Goal: Information Seeking & Learning: Learn about a topic

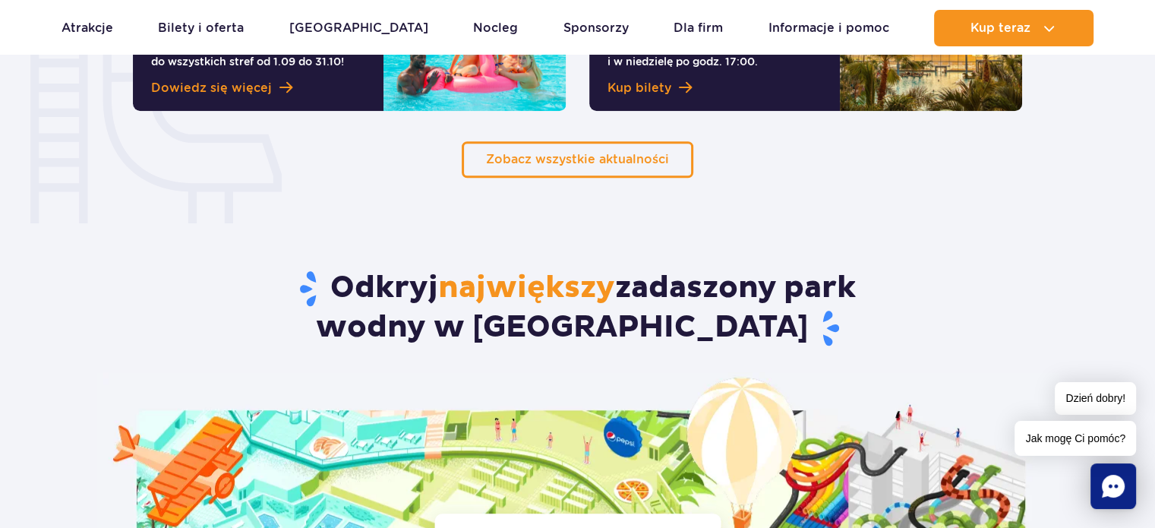
scroll to position [1291, 0]
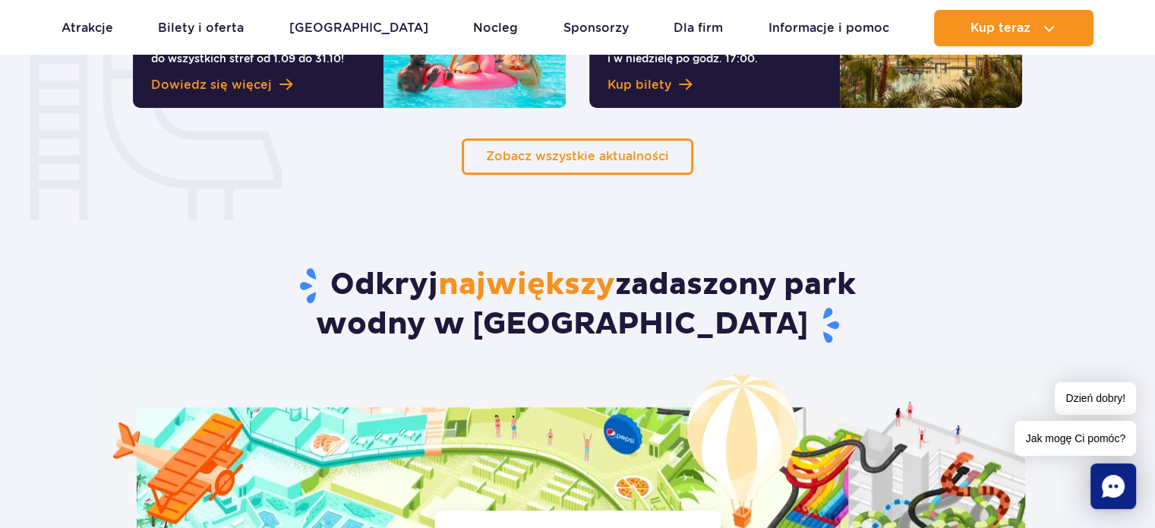
click at [60, 190] on article "Odkryj największy zadaszony park wodny w Europie Odkryj atrakcje w Suntago Zoba…" at bounding box center [577, 479] width 1155 height 609
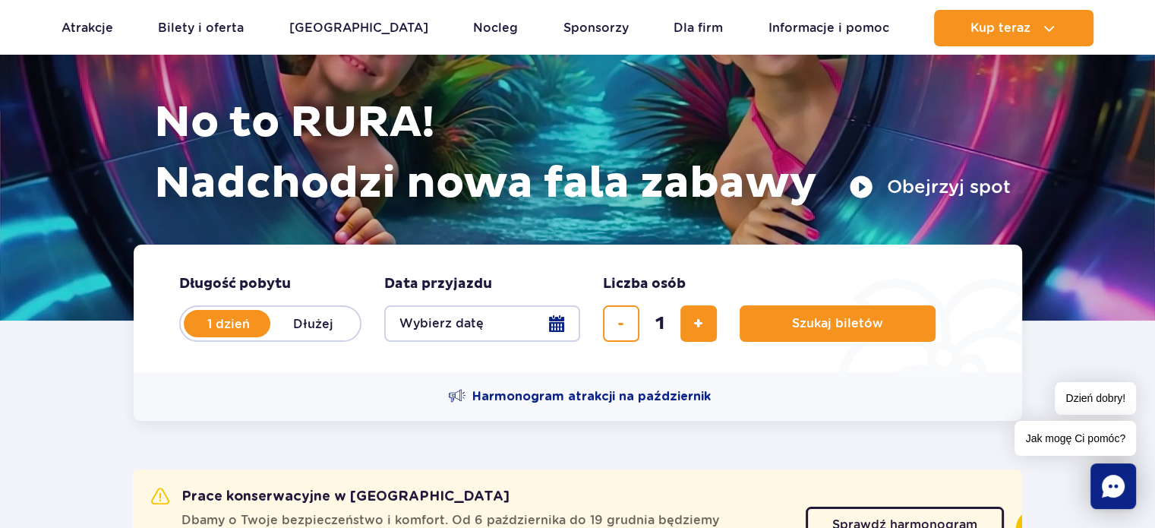
scroll to position [76, 0]
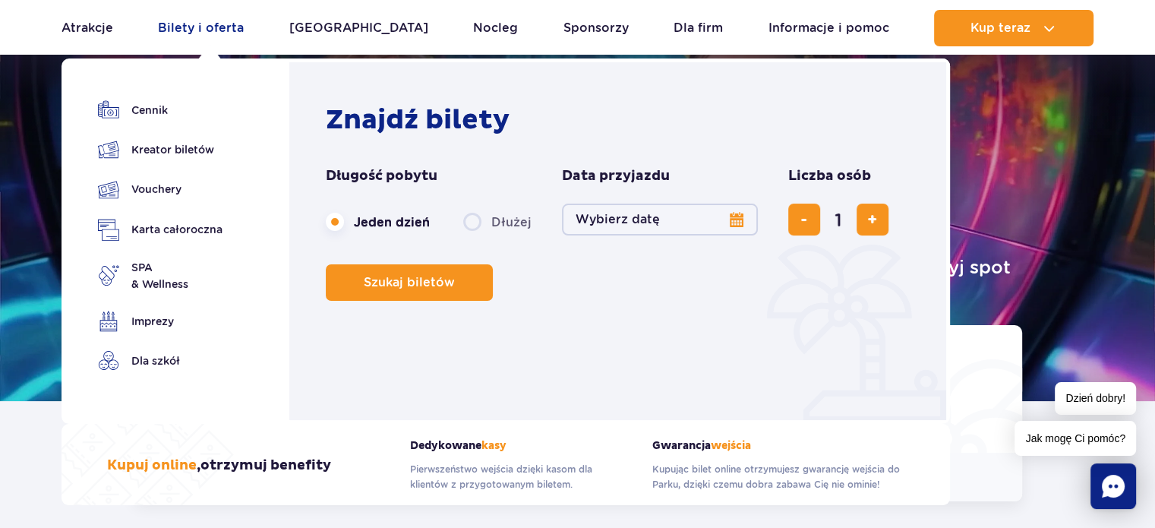
click at [194, 30] on link "Bilety i oferta" at bounding box center [201, 28] width 86 height 36
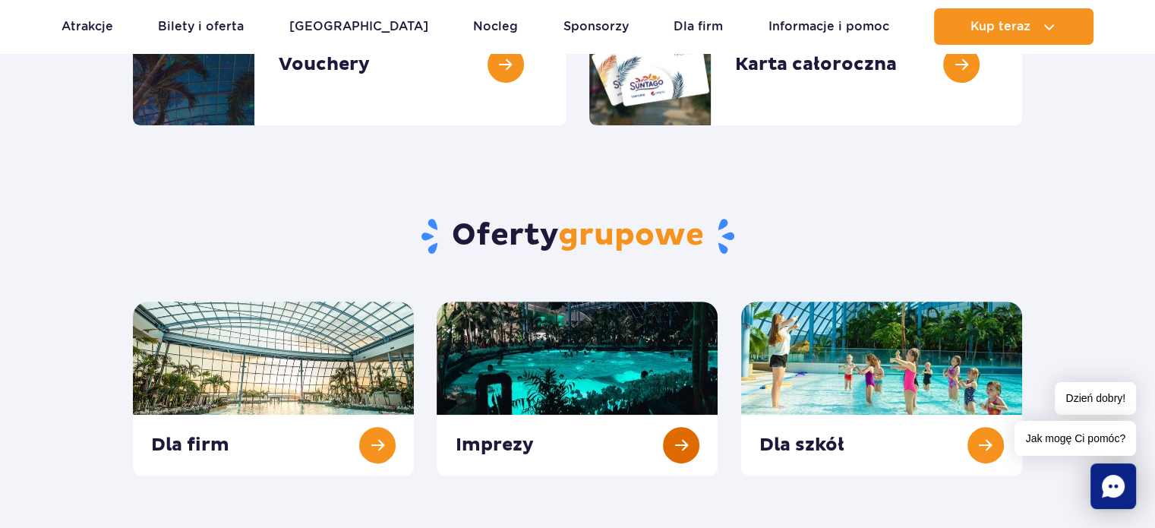
scroll to position [228, 0]
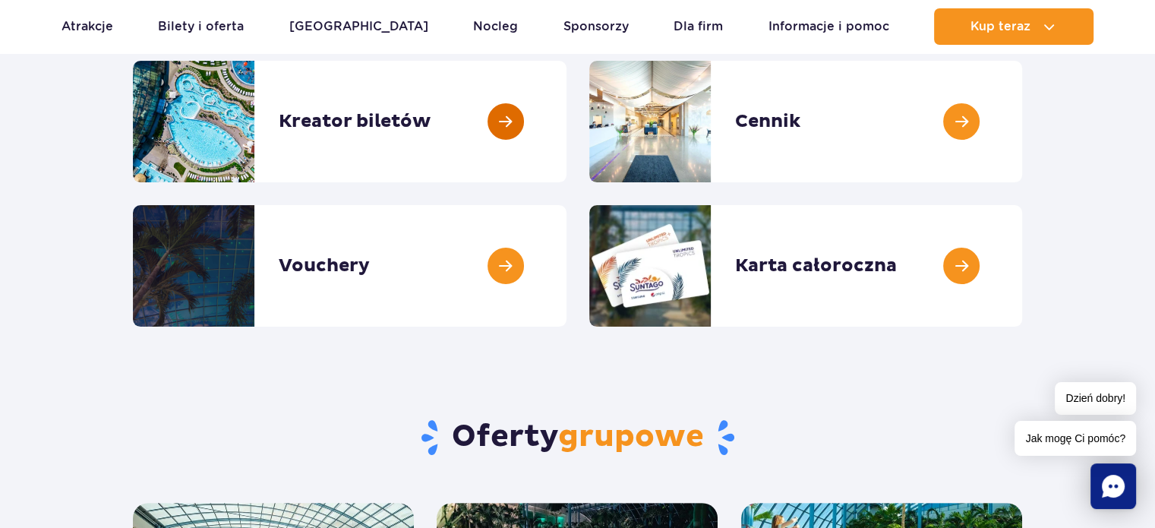
click at [566, 107] on link at bounding box center [566, 121] width 0 height 121
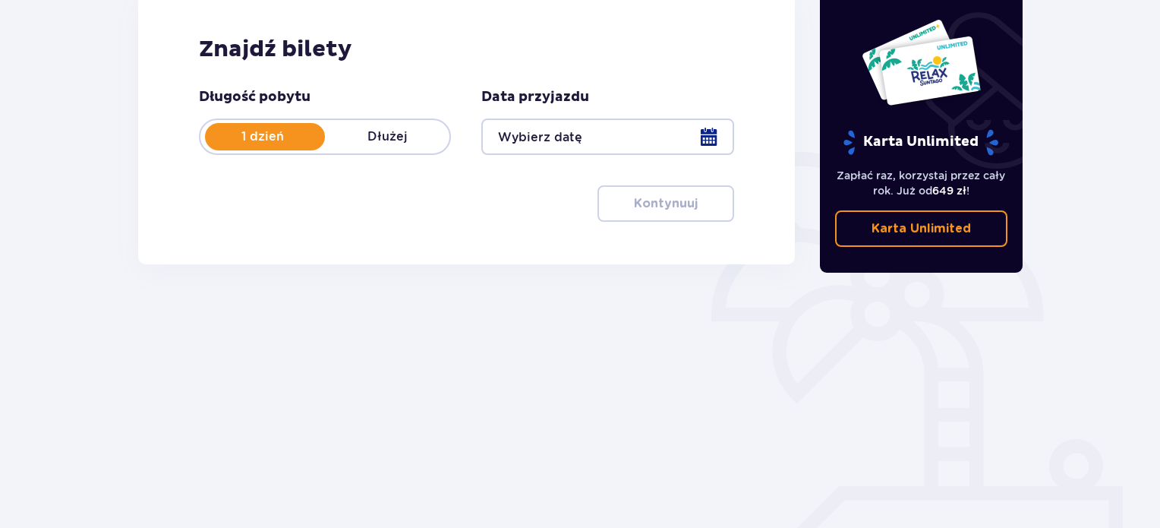
scroll to position [246, 0]
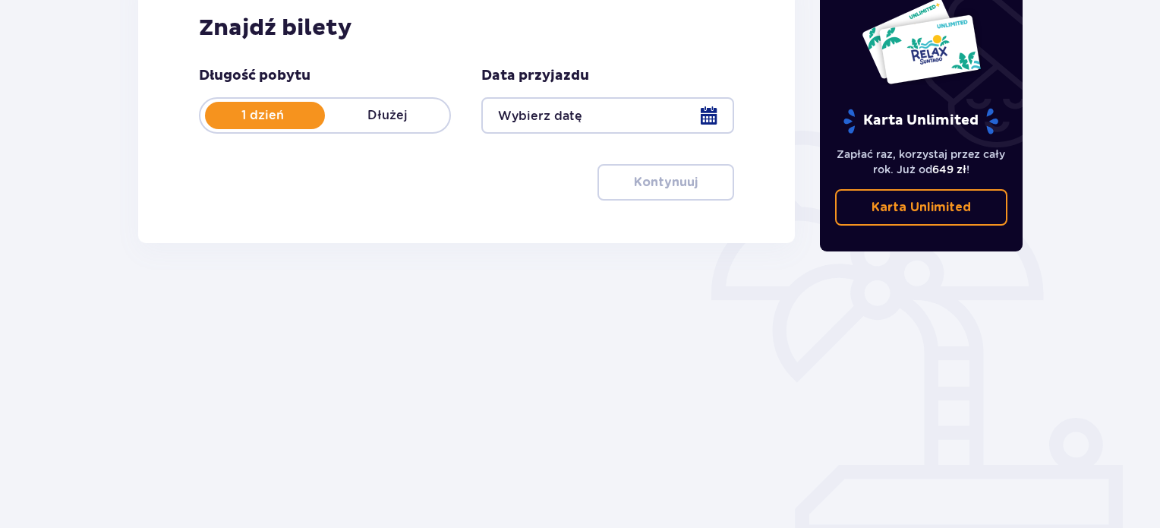
click at [601, 102] on div at bounding box center [607, 115] width 252 height 36
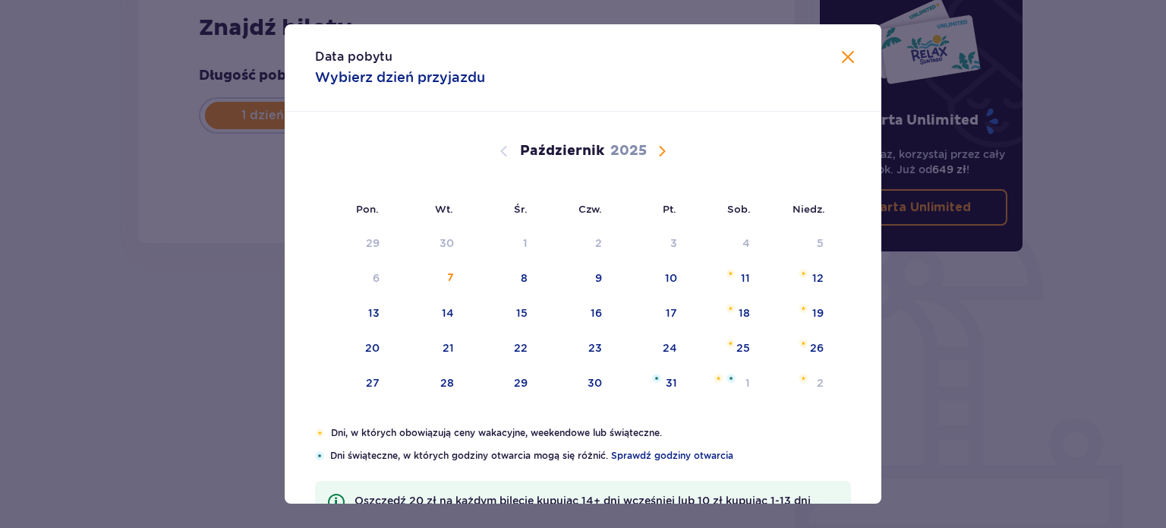
click at [850, 52] on span "Zamknij" at bounding box center [848, 58] width 18 height 18
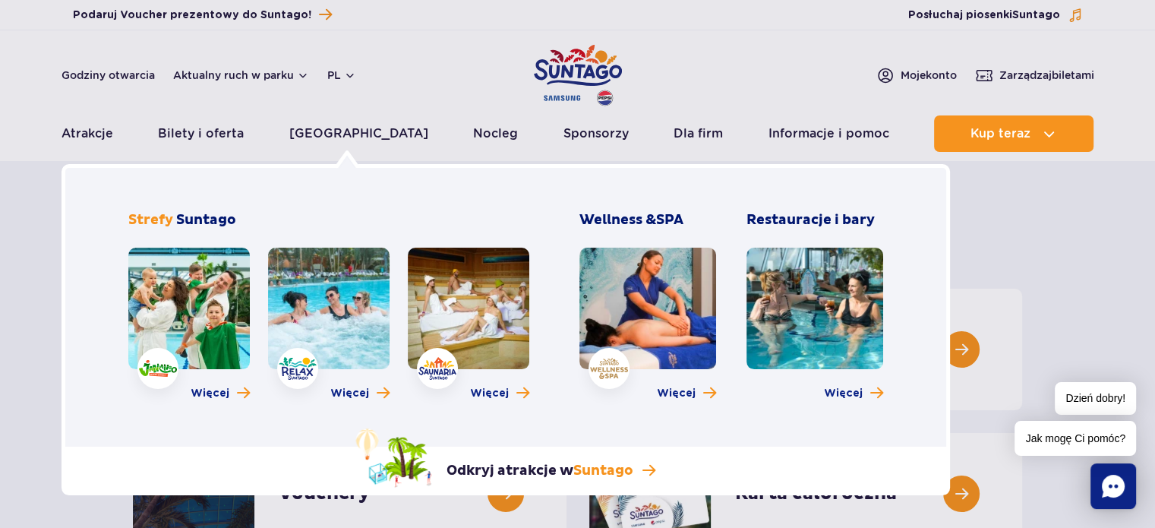
click at [228, 291] on link at bounding box center [188, 308] width 121 height 121
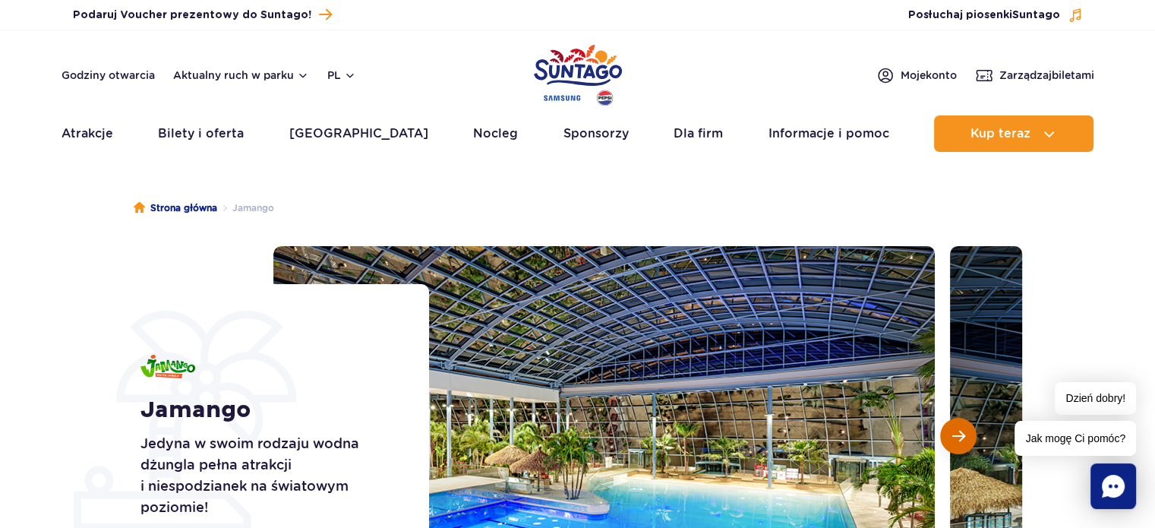
click at [946, 443] on button "Następny slajd" at bounding box center [958, 436] width 36 height 36
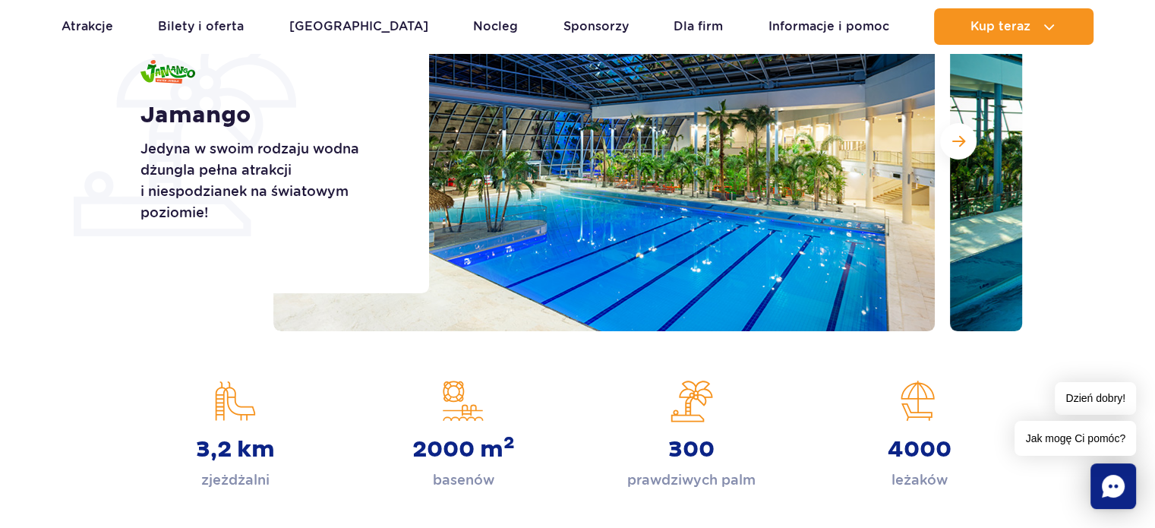
scroll to position [304, 0]
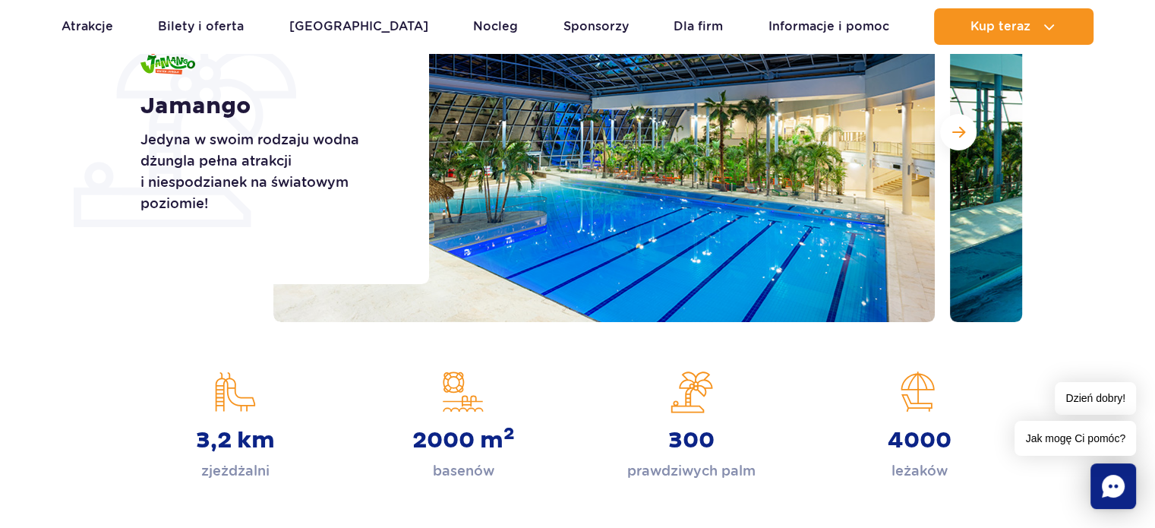
click at [940, 112] on div at bounding box center [647, 132] width 749 height 380
click at [952, 134] on span "Następny slajd" at bounding box center [958, 132] width 13 height 14
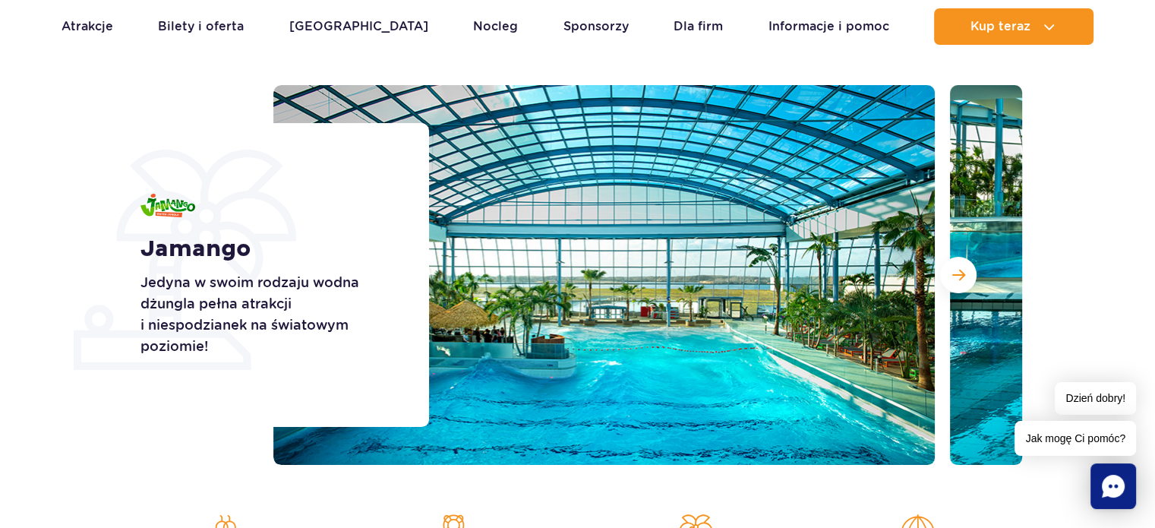
scroll to position [152, 0]
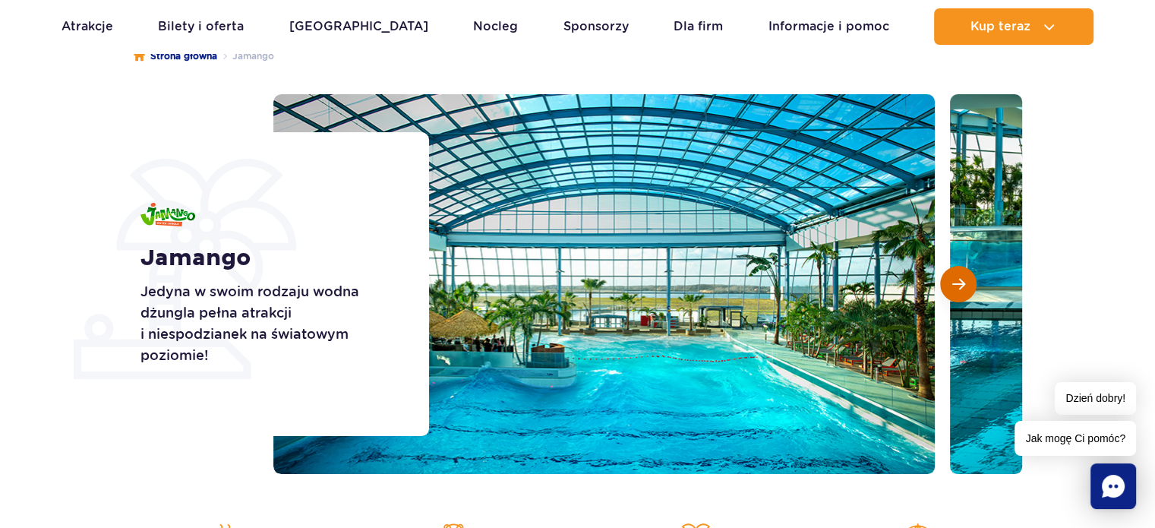
click at [955, 278] on span "Następny slajd" at bounding box center [958, 284] width 13 height 14
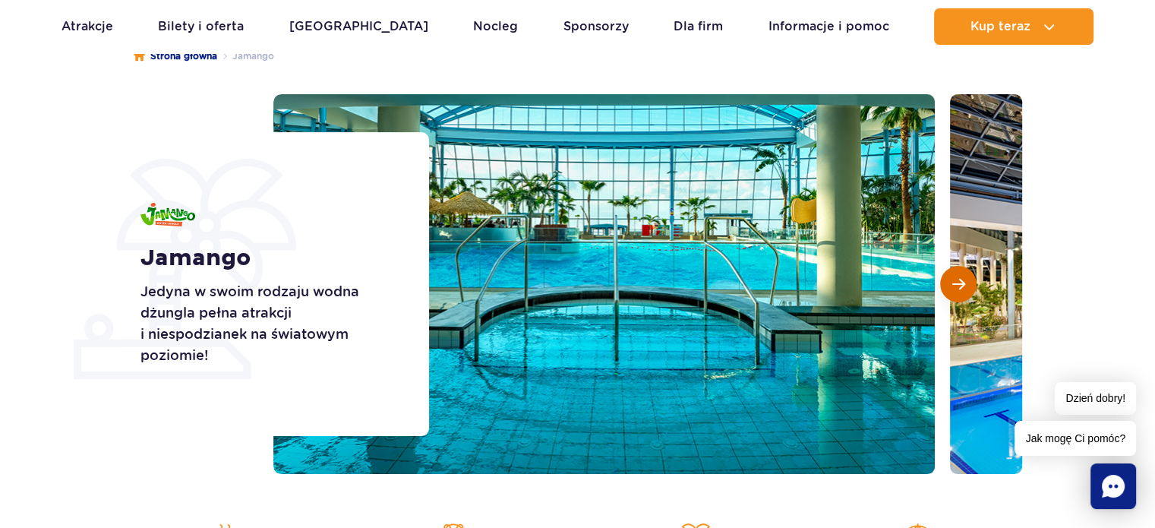
click at [955, 278] on span "Następny slajd" at bounding box center [958, 284] width 13 height 14
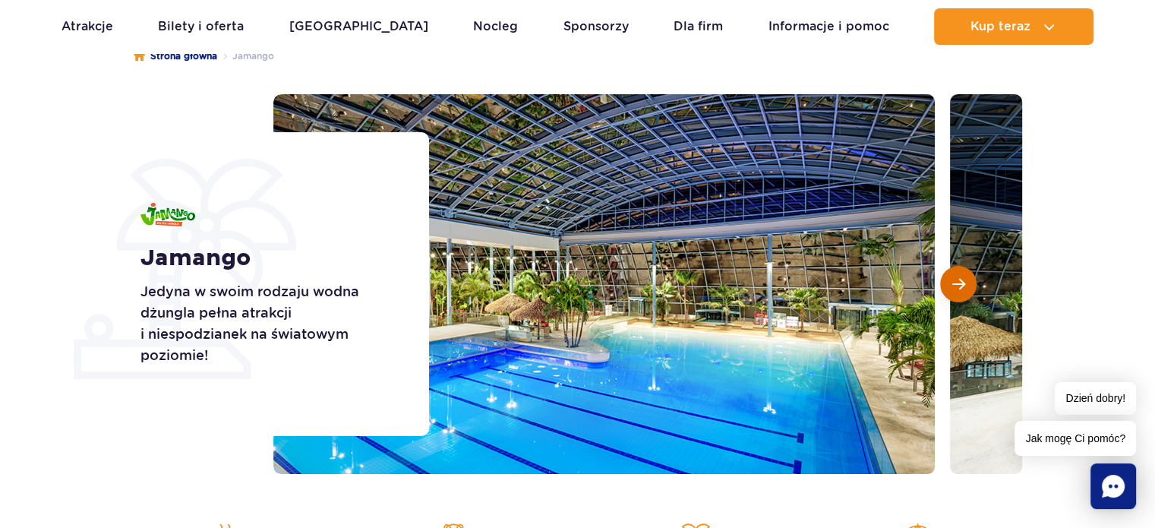
click at [955, 278] on span "Następny slajd" at bounding box center [958, 284] width 13 height 14
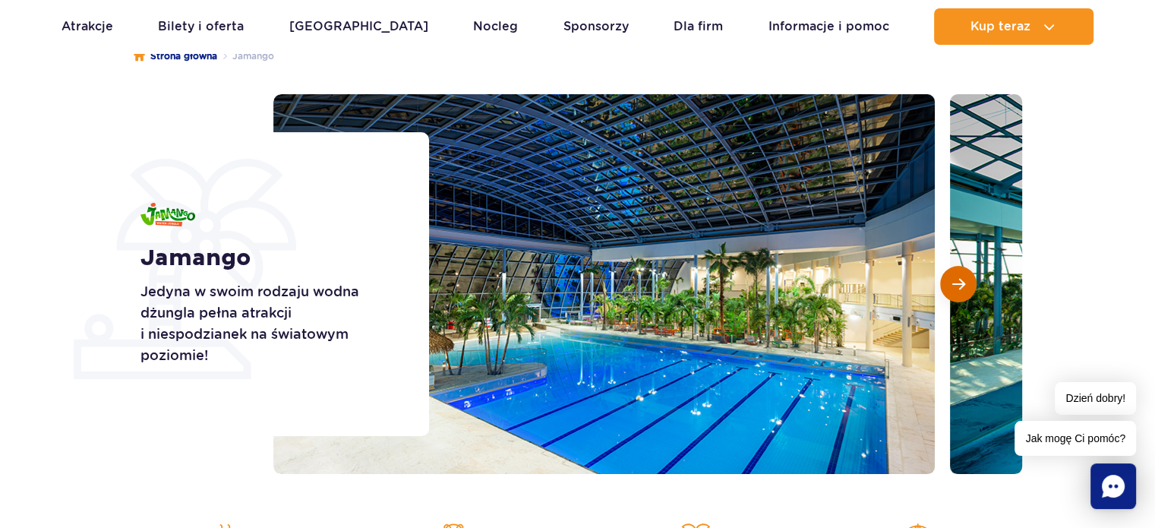
click at [955, 278] on span "Następny slajd" at bounding box center [958, 284] width 13 height 14
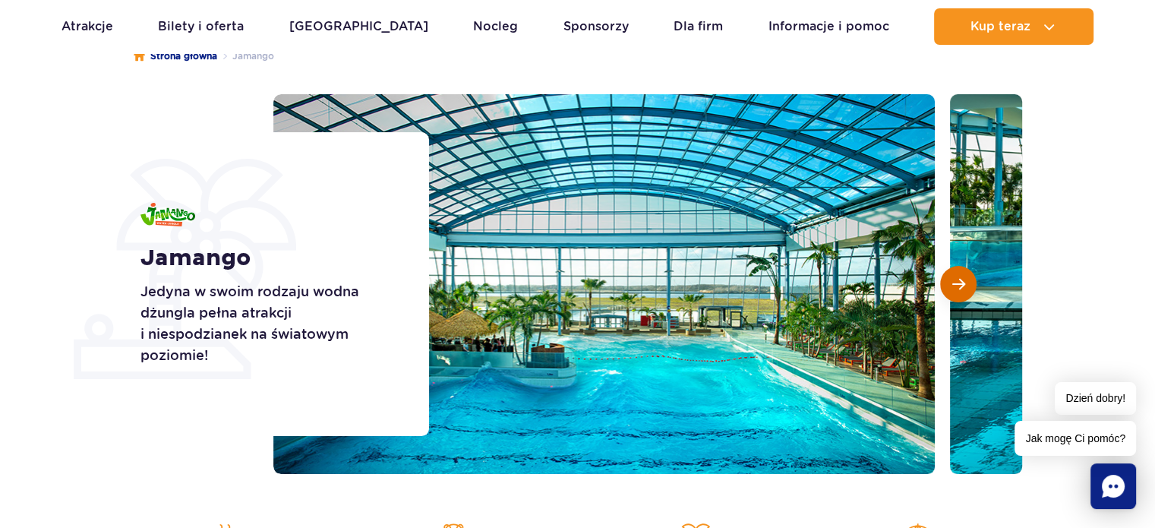
click at [955, 278] on span "Następny slajd" at bounding box center [958, 284] width 13 height 14
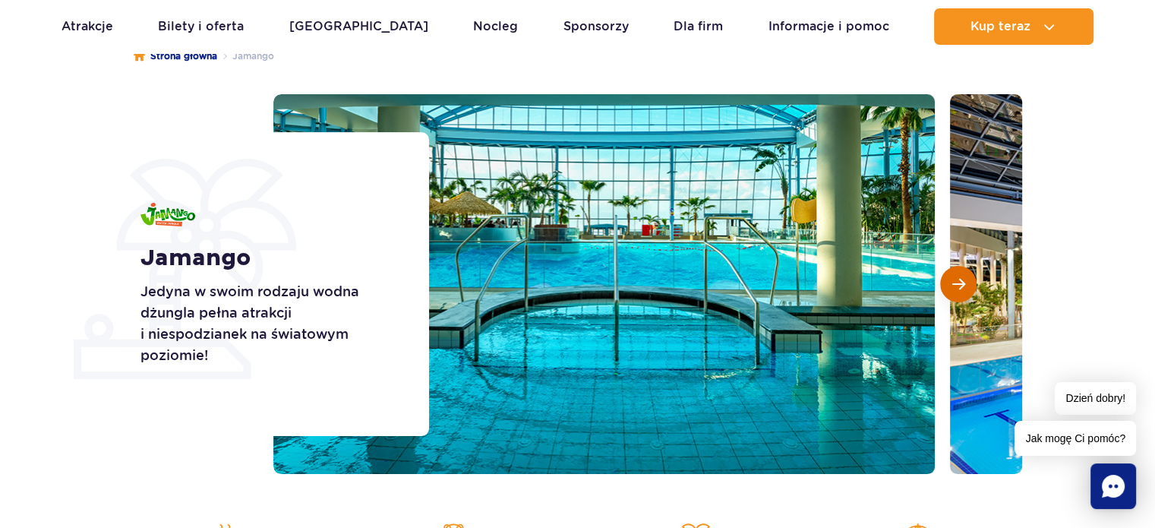
click at [954, 277] on span "Następny slajd" at bounding box center [958, 284] width 13 height 14
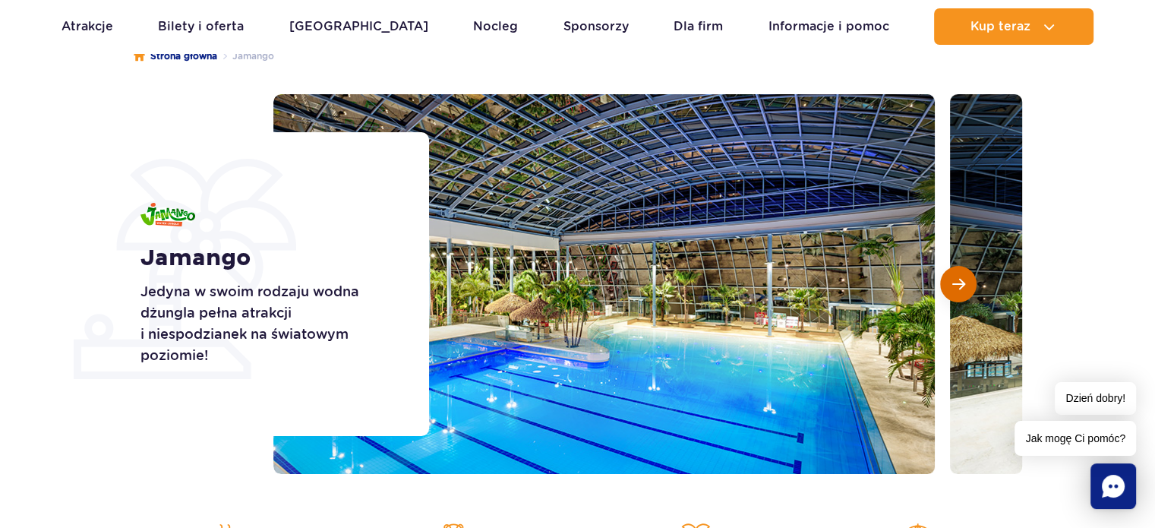
click at [952, 274] on button "Następny slajd" at bounding box center [958, 284] width 36 height 36
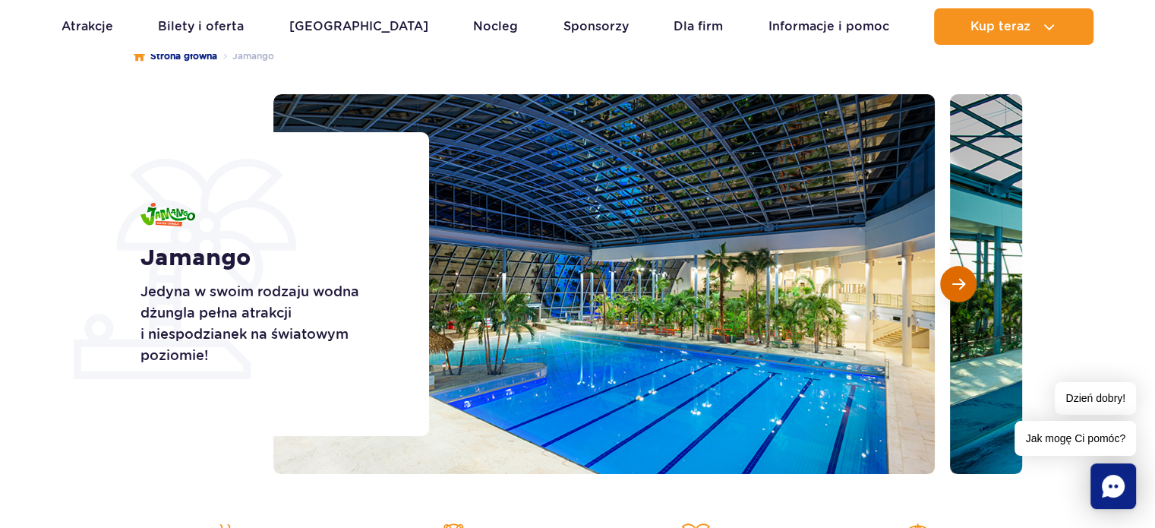
click at [951, 270] on button "Następny slajd" at bounding box center [958, 284] width 36 height 36
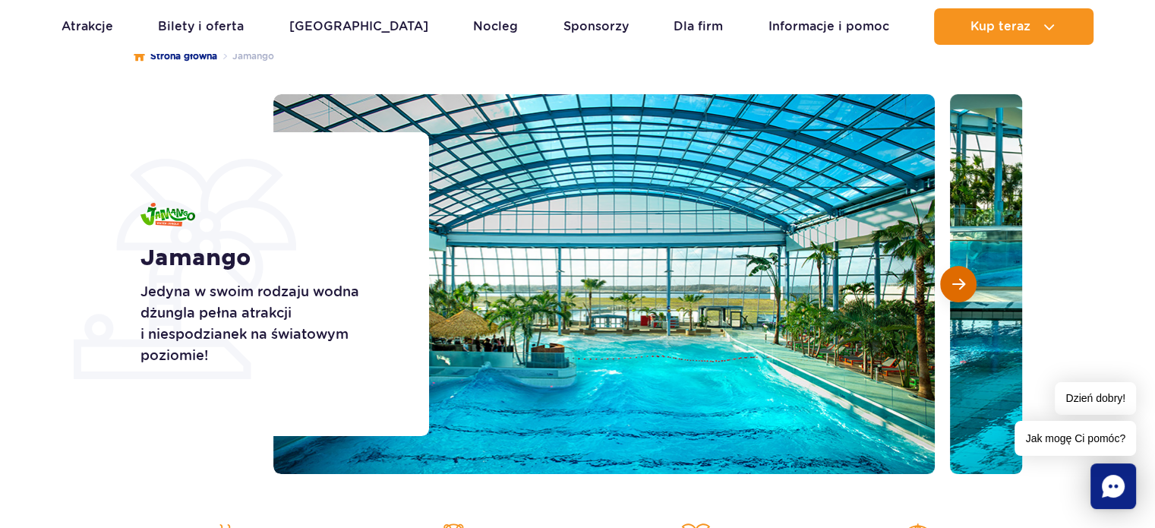
click at [950, 270] on button "Następny slajd" at bounding box center [958, 284] width 36 height 36
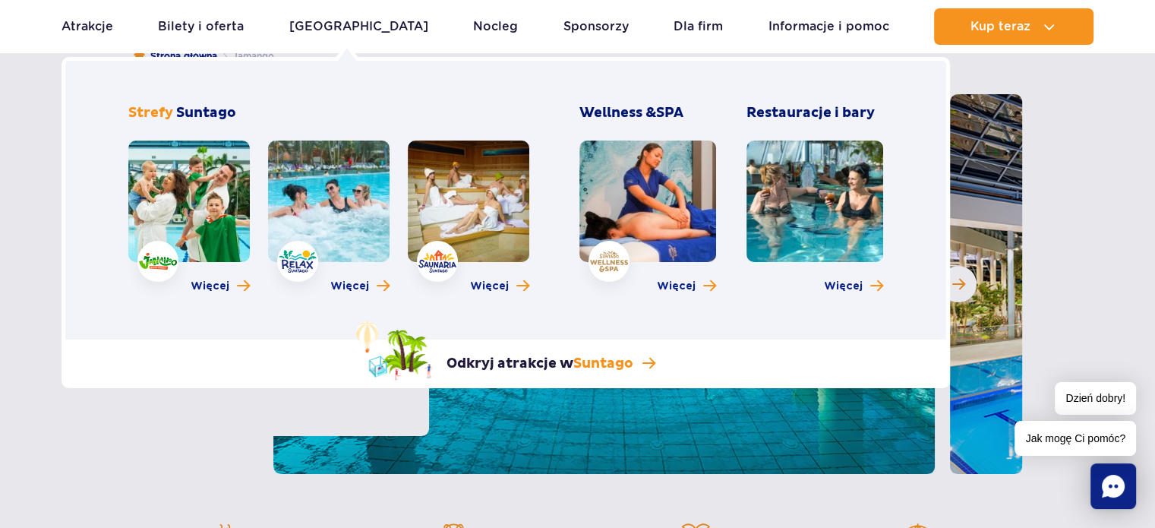
click at [152, 260] on link at bounding box center [188, 200] width 121 height 121
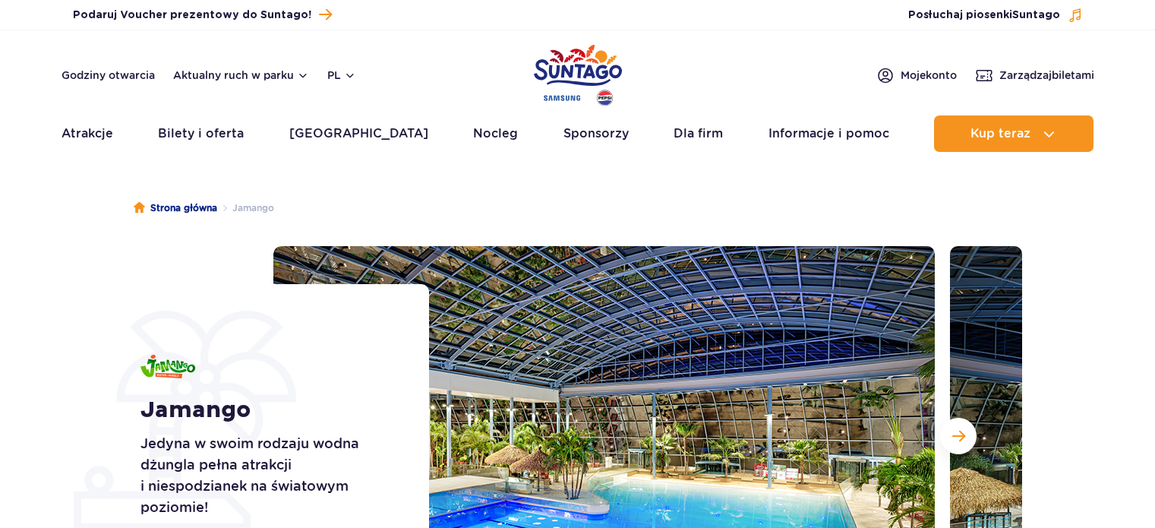
click at [203, 285] on div "Jamango Jedyna w swoim rodzaju wodna dżungla pełna atrakcji i niespodzianek na …" at bounding box center [274, 436] width 307 height 304
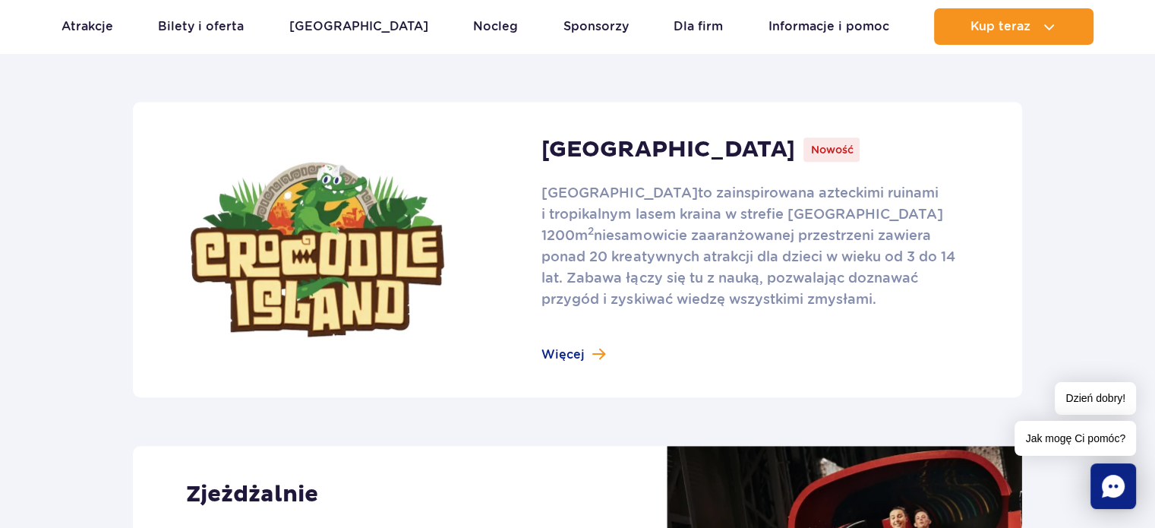
scroll to position [987, 0]
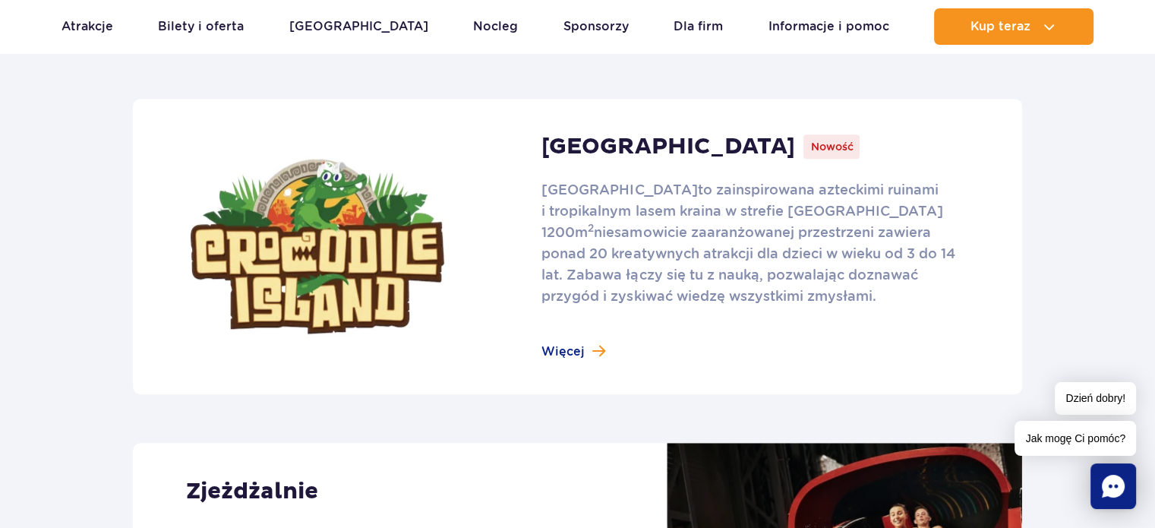
click at [562, 351] on link at bounding box center [577, 246] width 889 height 295
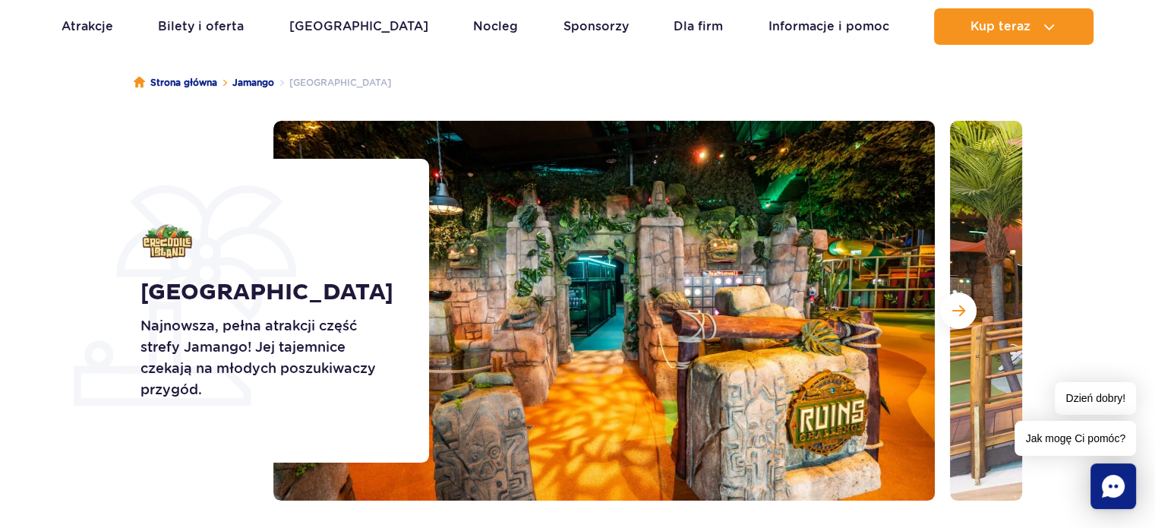
scroll to position [152, 0]
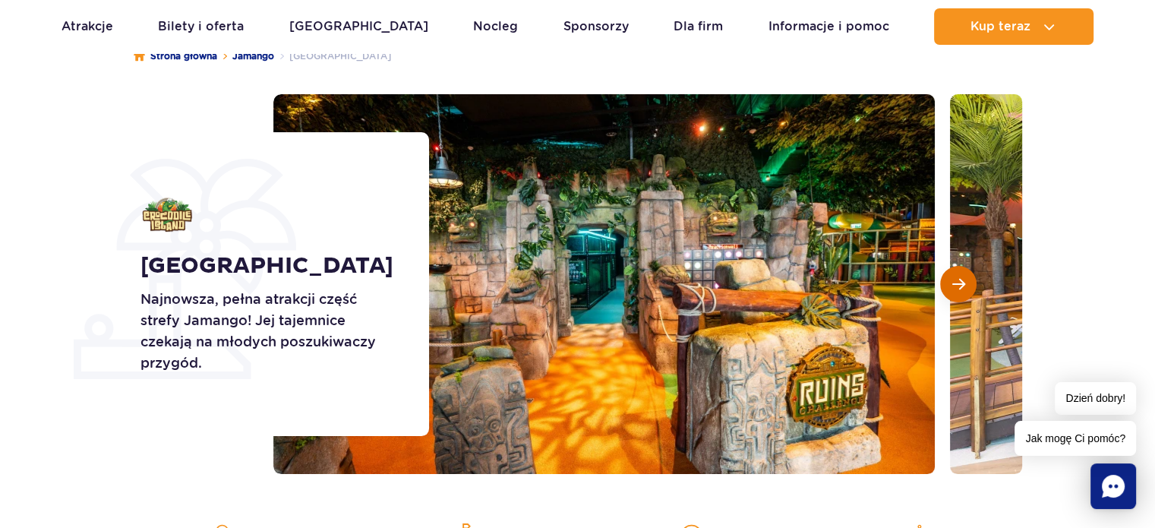
click at [966, 289] on button "Następny slajd" at bounding box center [958, 284] width 36 height 36
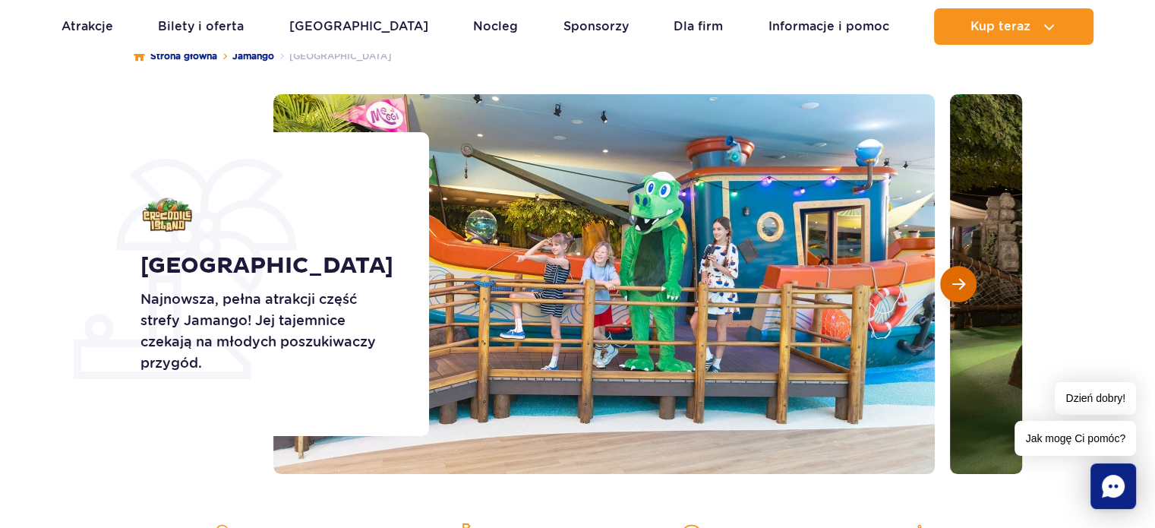
click at [965, 289] on button "Następny slajd" at bounding box center [958, 284] width 36 height 36
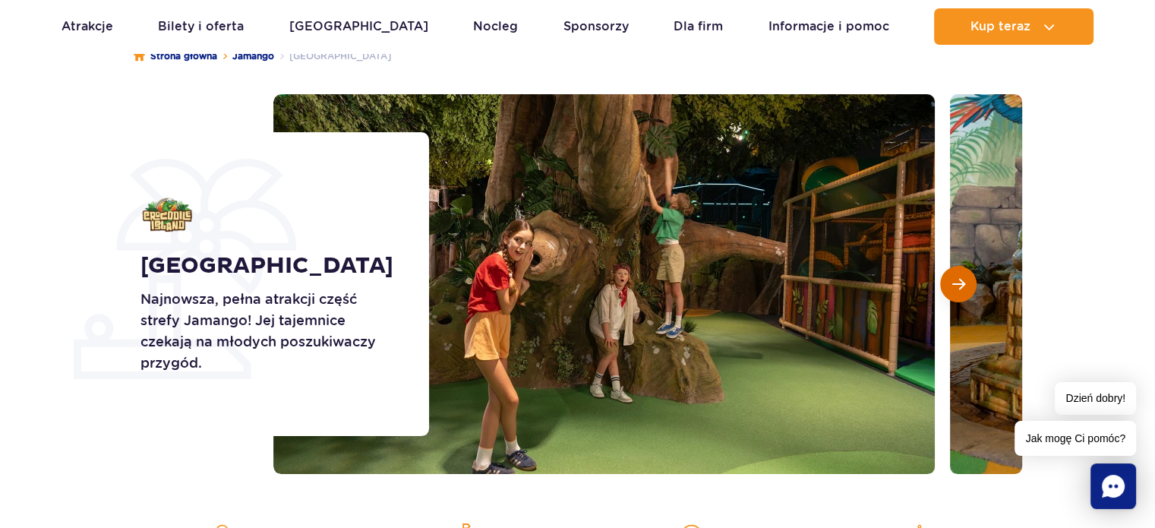
click at [965, 289] on button "Następny slajd" at bounding box center [958, 284] width 36 height 36
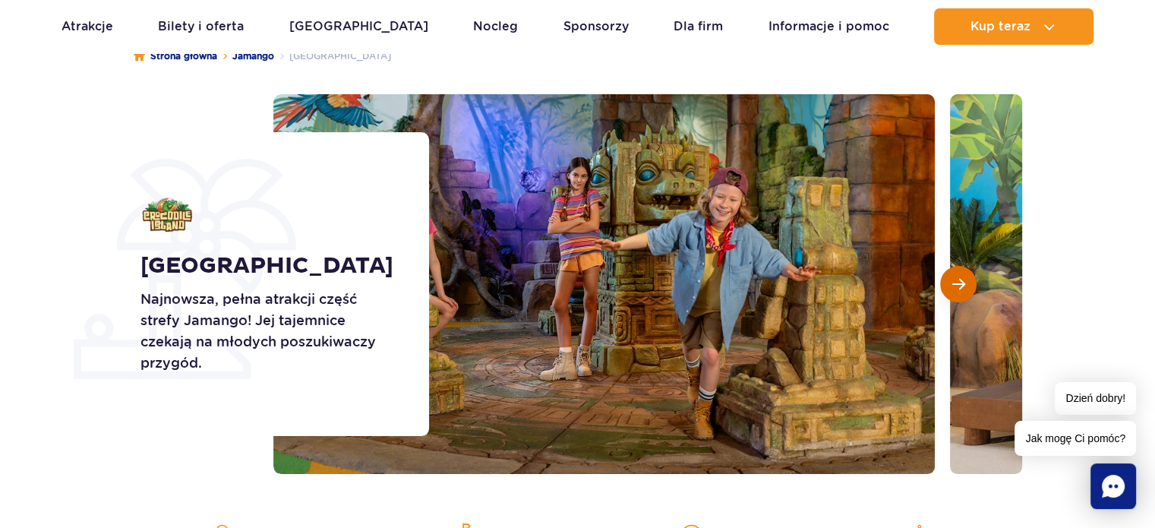
click at [965, 289] on button "Następny slajd" at bounding box center [958, 284] width 36 height 36
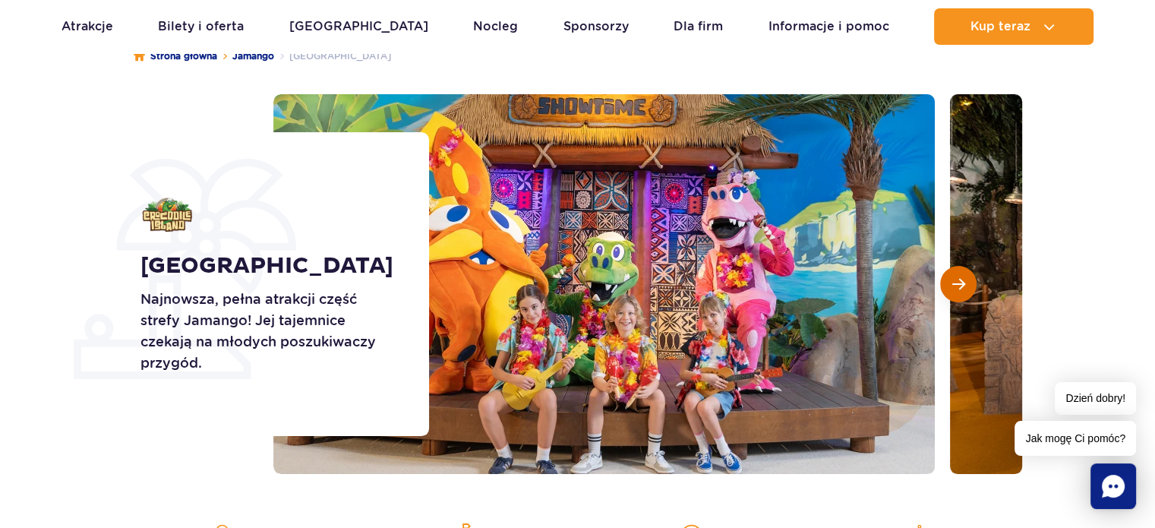
click at [965, 289] on button "Następny slajd" at bounding box center [958, 284] width 36 height 36
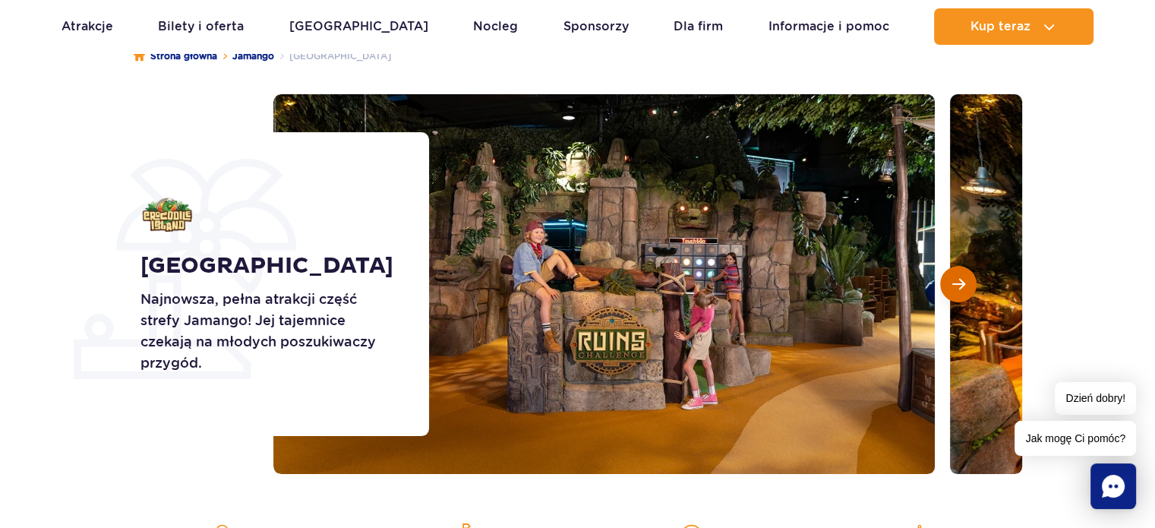
click at [965, 289] on button "Następny slajd" at bounding box center [958, 284] width 36 height 36
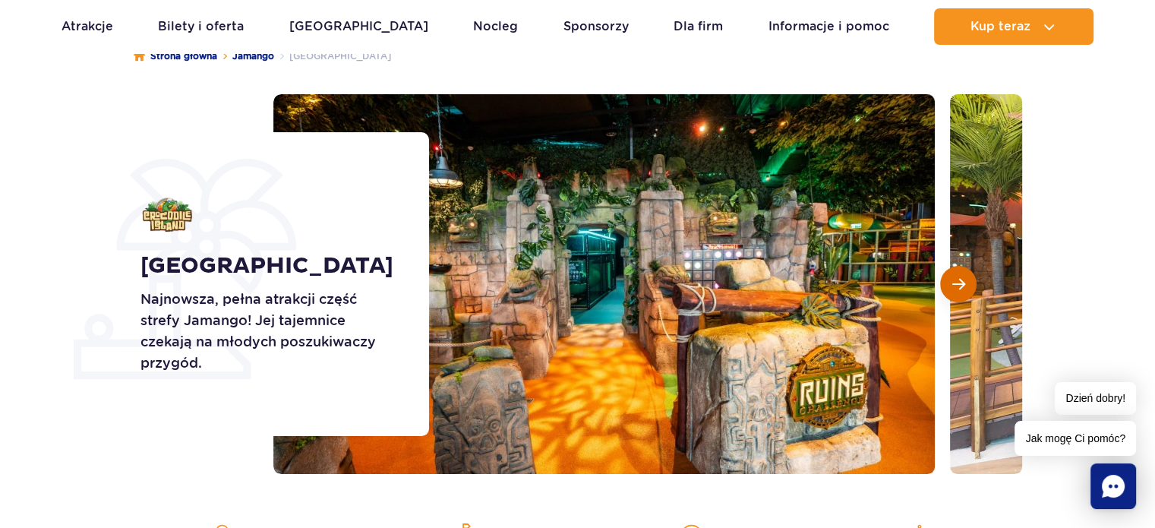
click at [965, 289] on button "Następny slajd" at bounding box center [958, 284] width 36 height 36
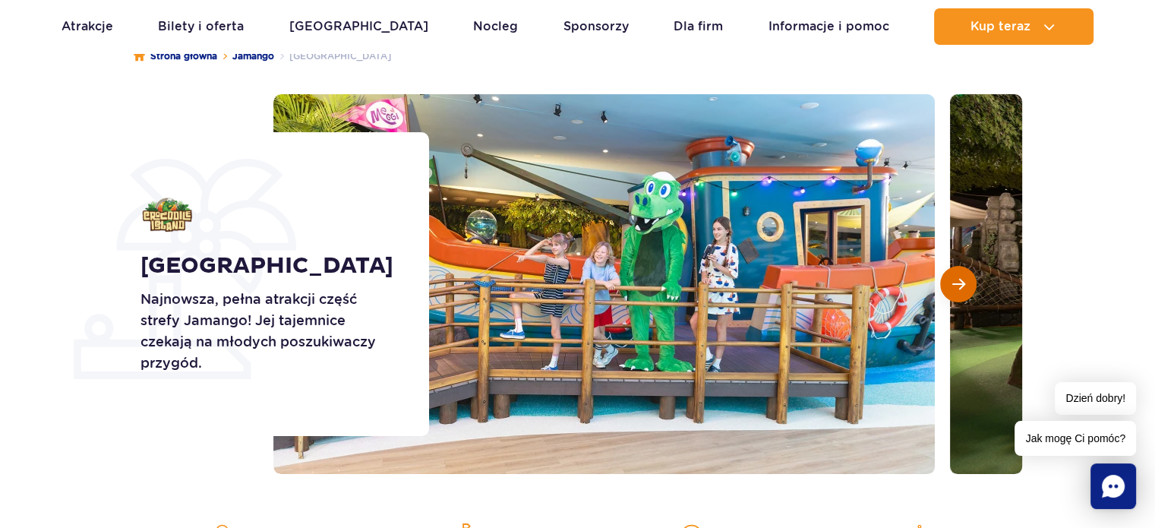
click at [965, 289] on button "Następny slajd" at bounding box center [958, 284] width 36 height 36
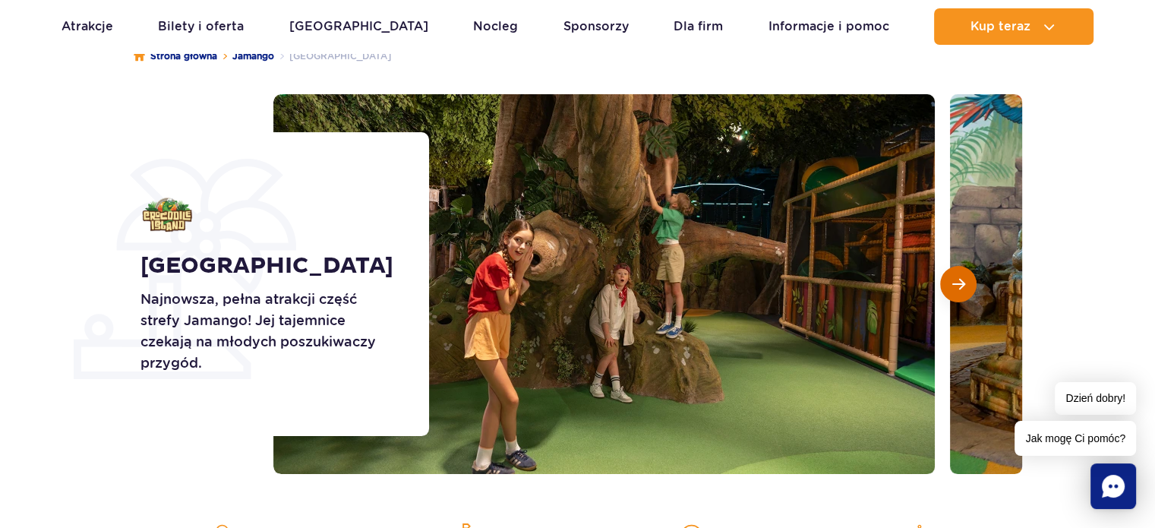
click at [965, 289] on button "Następny slajd" at bounding box center [958, 284] width 36 height 36
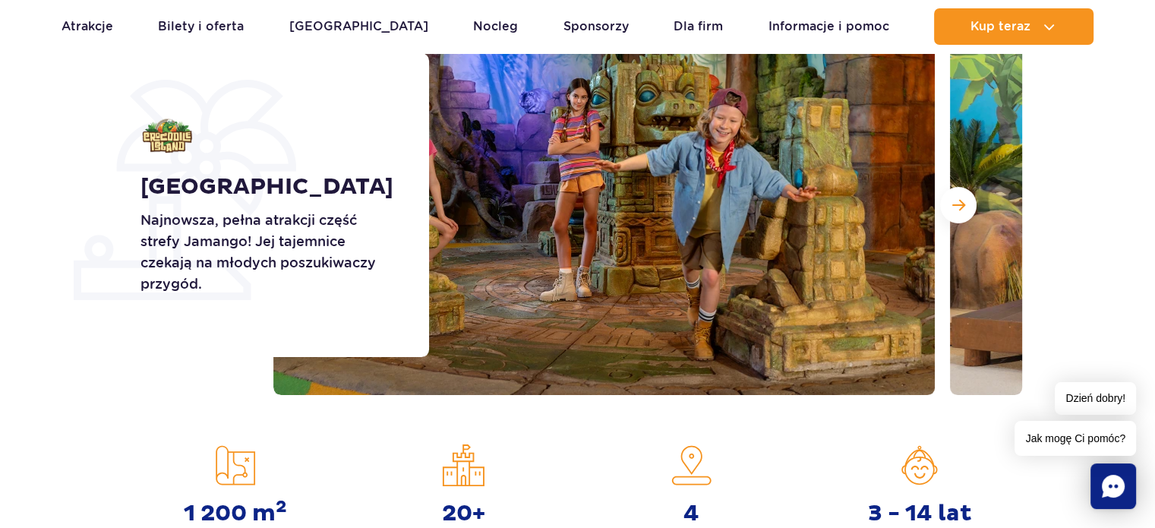
scroll to position [228, 0]
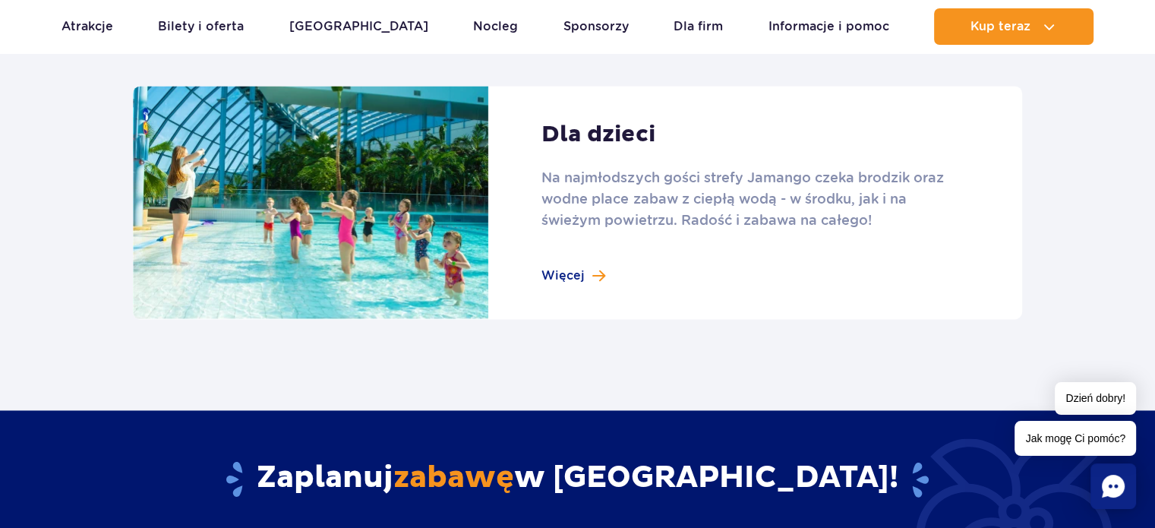
scroll to position [2126, 0]
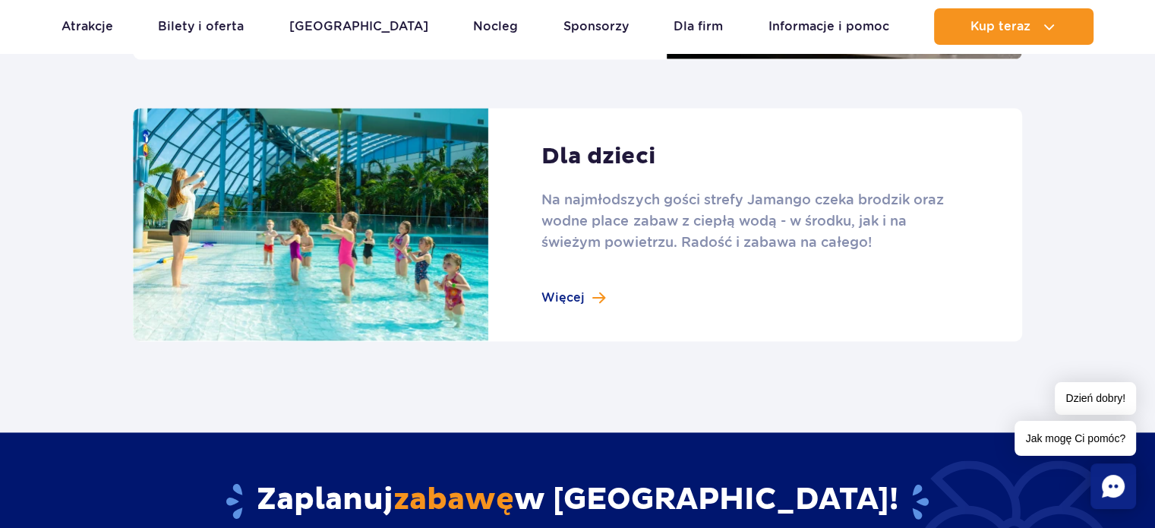
click at [556, 296] on link at bounding box center [577, 225] width 889 height 234
